Goal: Navigation & Orientation: Find specific page/section

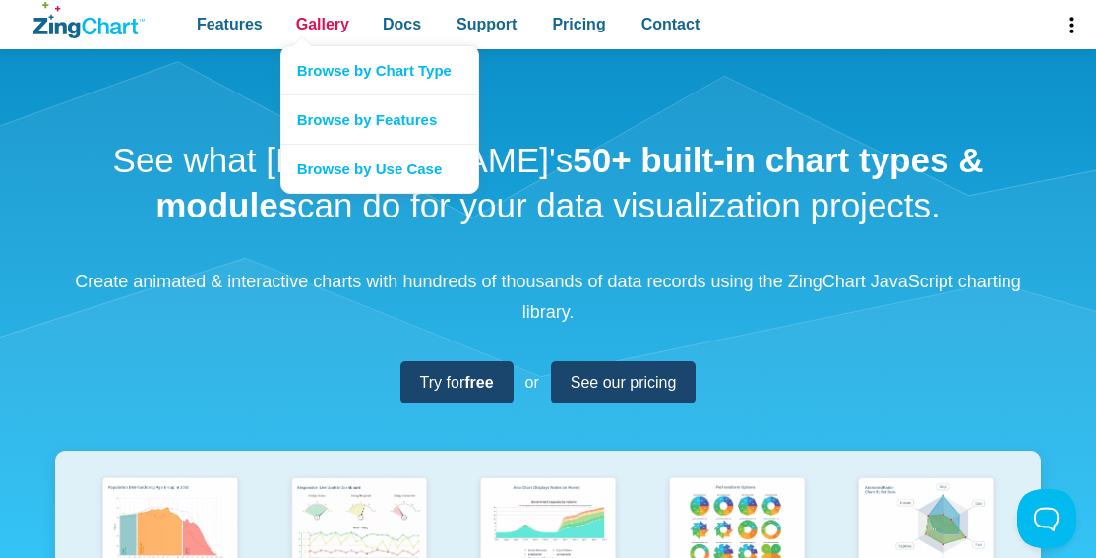
click at [322, 25] on span "Gallery" at bounding box center [322, 24] width 53 height 17
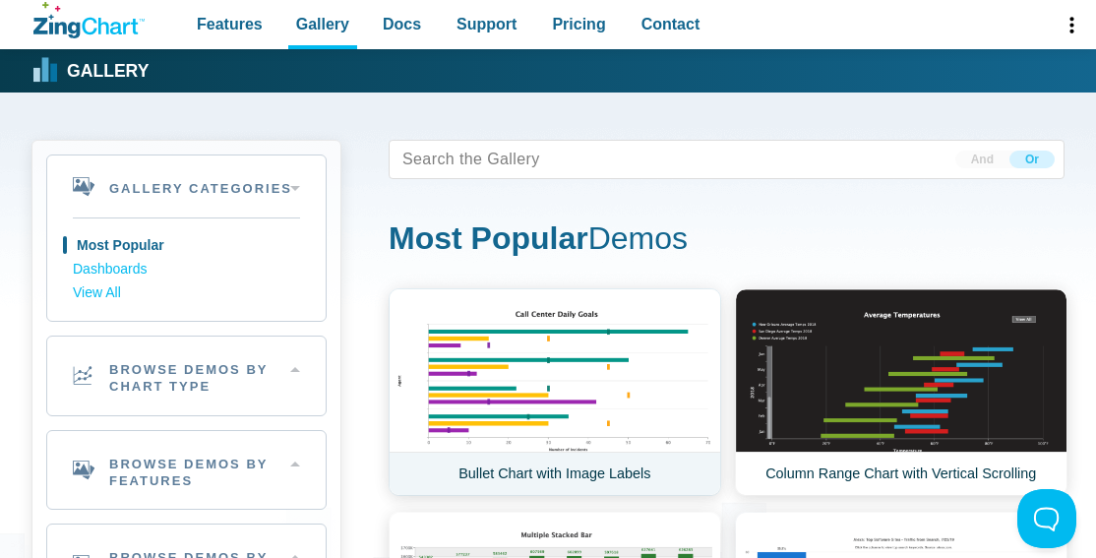
click at [554, 392] on link "Bullet Chart with Image Labels" at bounding box center [555, 392] width 333 height 208
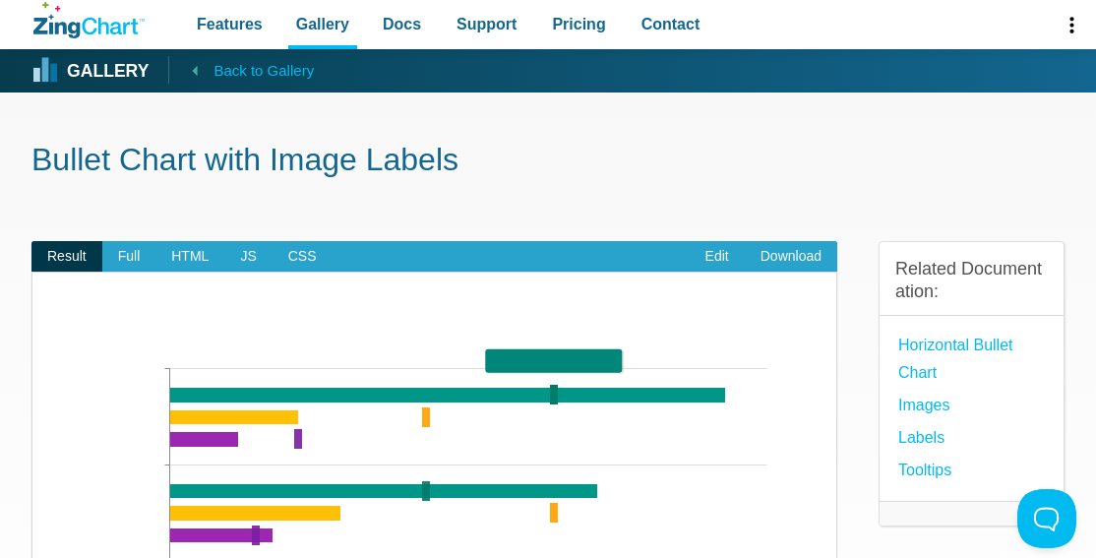
click at [241, 70] on span "Back to Gallery" at bounding box center [264, 70] width 100 height 17
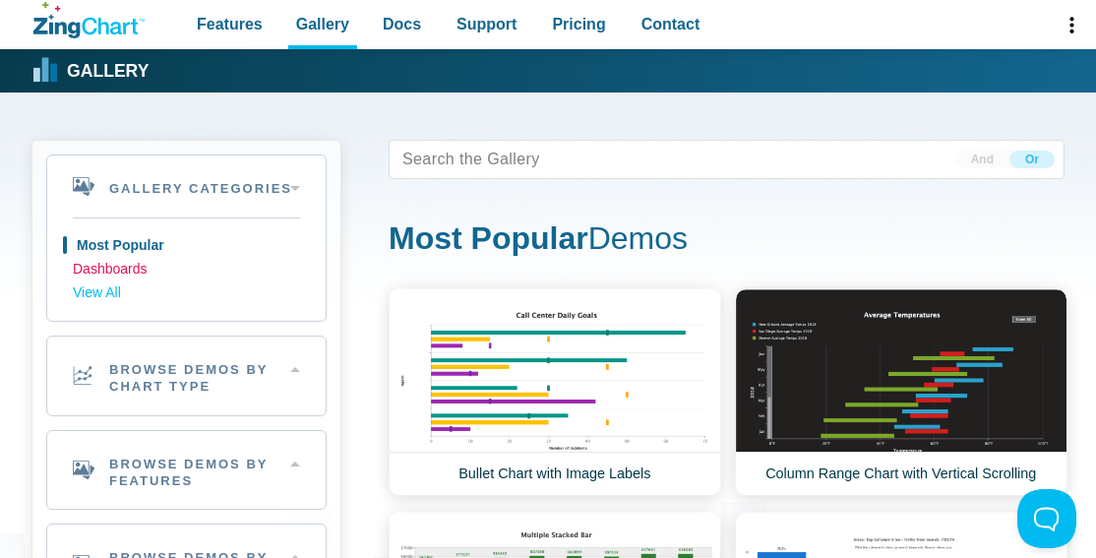
click at [186, 269] on link "Dashboards" at bounding box center [186, 270] width 227 height 24
